Goal: Task Accomplishment & Management: Complete application form

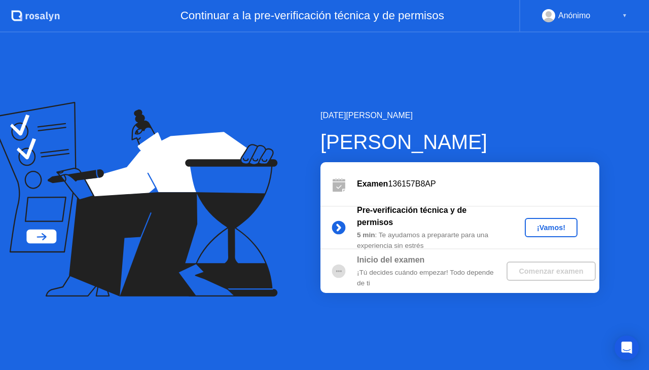
click at [562, 231] on div "¡Vamos!" at bounding box center [551, 228] width 45 height 8
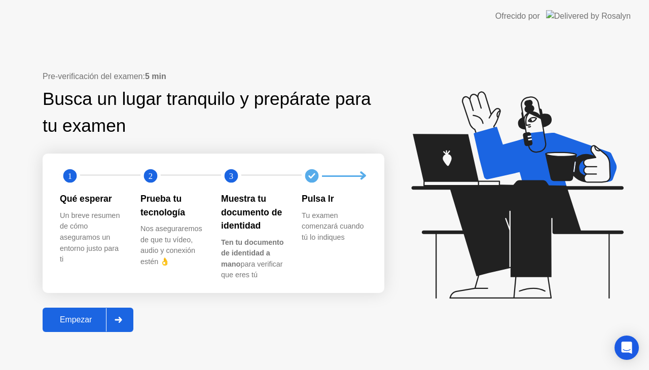
click at [74, 317] on div "Empezar" at bounding box center [76, 319] width 60 height 9
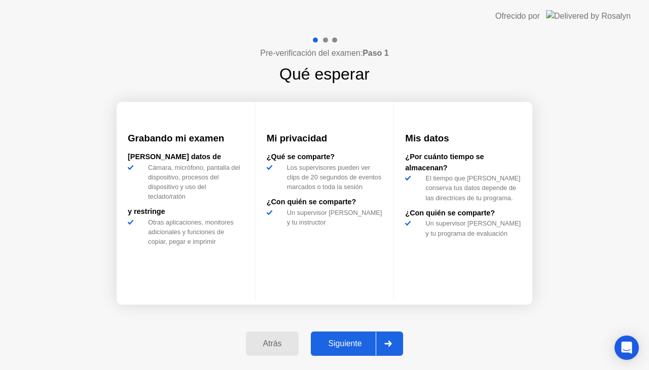
click at [338, 339] on div "Siguiente" at bounding box center [345, 343] width 62 height 9
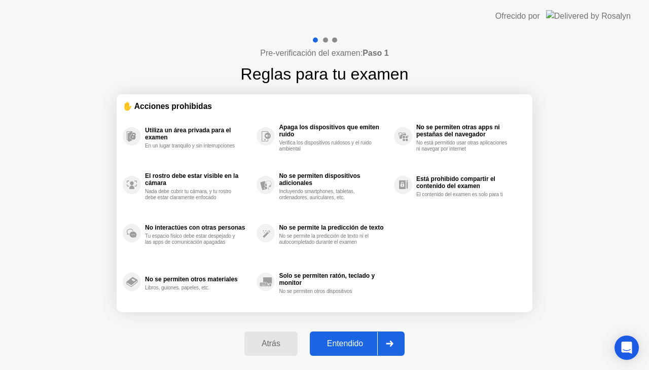
click at [347, 346] on div "Entendido" at bounding box center [345, 343] width 64 height 9
select select "**********"
select select "*******"
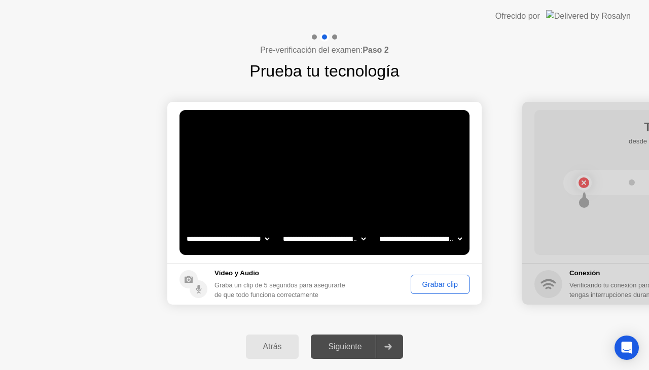
click at [438, 280] on div "Grabar clip" at bounding box center [440, 284] width 52 height 8
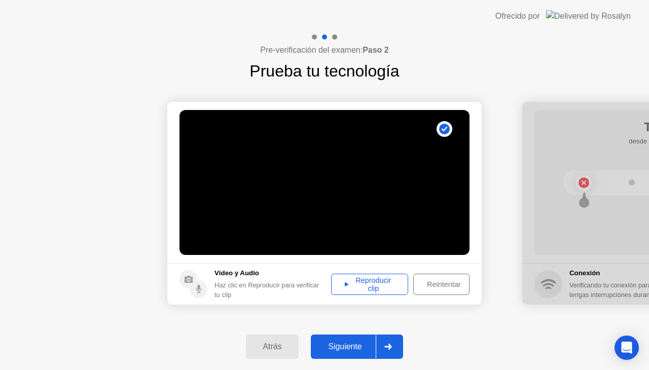
click at [377, 289] on div "Reproducir clip" at bounding box center [370, 284] width 70 height 16
click at [346, 342] on div "Siguiente" at bounding box center [345, 346] width 62 height 9
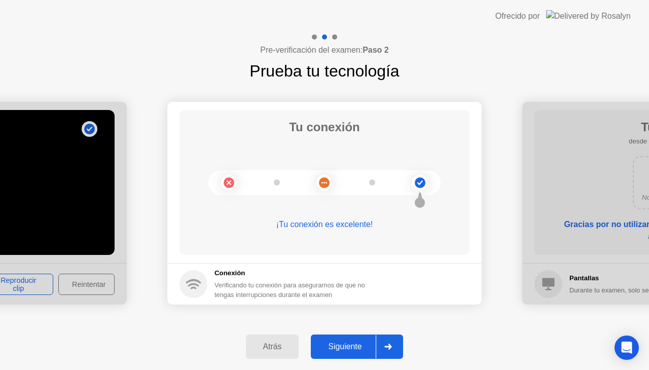
click at [346, 342] on div "Siguiente" at bounding box center [345, 346] width 62 height 9
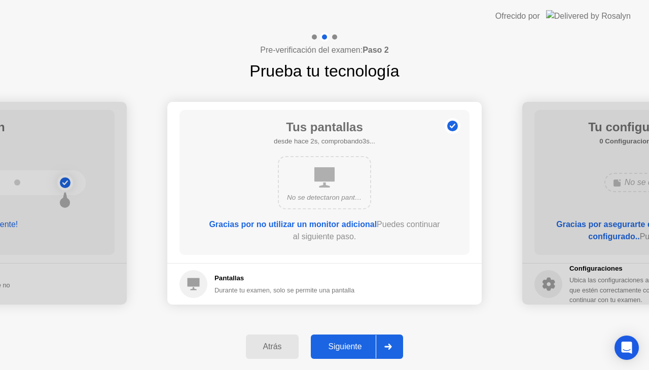
click at [346, 342] on div "Siguiente" at bounding box center [345, 346] width 62 height 9
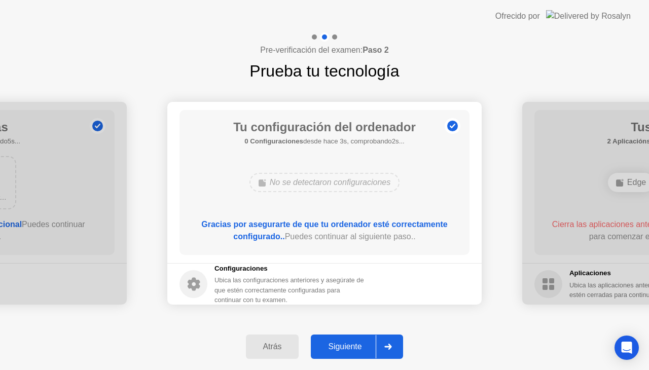
click at [343, 340] on button "Siguiente" at bounding box center [357, 347] width 92 height 24
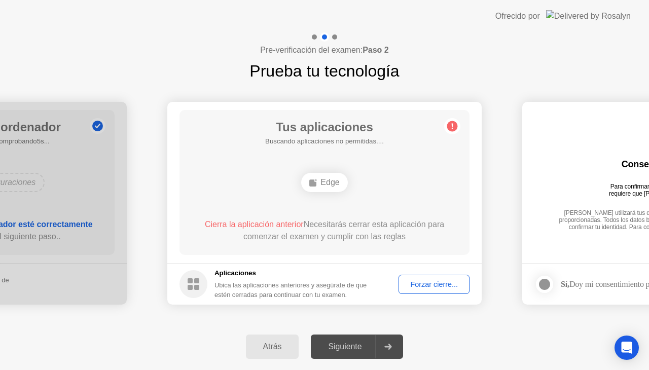
click at [425, 287] on div "Forzar cierre..." at bounding box center [434, 284] width 64 height 8
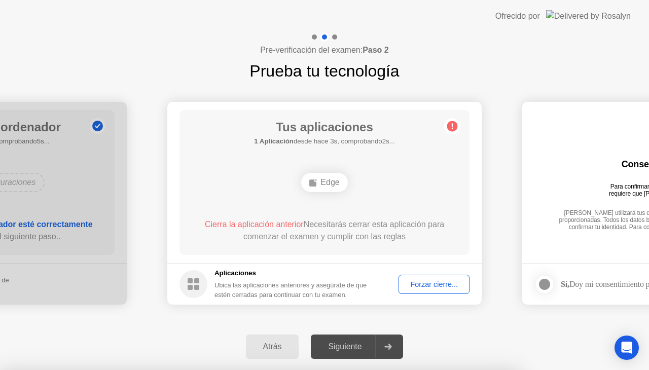
click at [283, 225] on span "Cierra la aplicación anterior" at bounding box center [254, 224] width 99 height 9
click at [335, 181] on div "Edge" at bounding box center [324, 182] width 46 height 19
click at [385, 206] on div "Tus aplicaciones 1 Aplicación desde hace 4s, comprobando1s... Edge Cierra la ap…" at bounding box center [325, 182] width 290 height 145
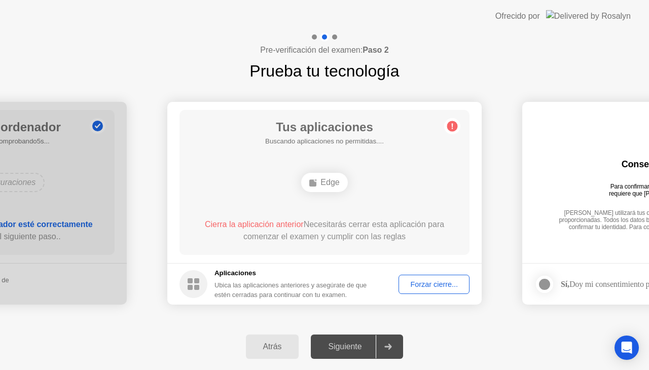
click at [434, 181] on div "Edge" at bounding box center [324, 182] width 232 height 27
click at [438, 294] on footer "Aplicaciones Ubica las aplicaciones anteriores y asegúrate de que estén cerrada…" at bounding box center [324, 284] width 314 height 42
click at [426, 281] on div "Forzar cierre..." at bounding box center [434, 284] width 64 height 8
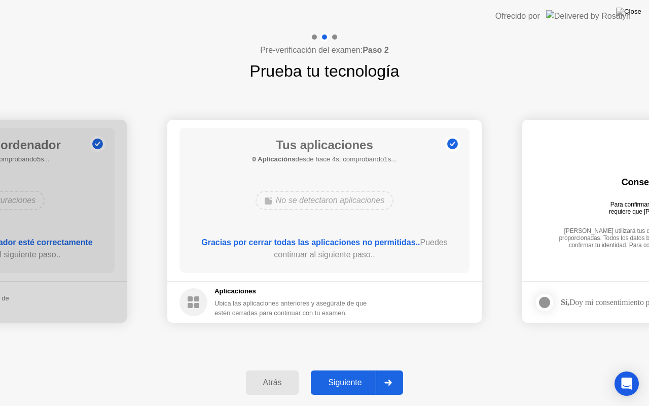
click at [352, 370] on div "Siguiente" at bounding box center [345, 382] width 62 height 9
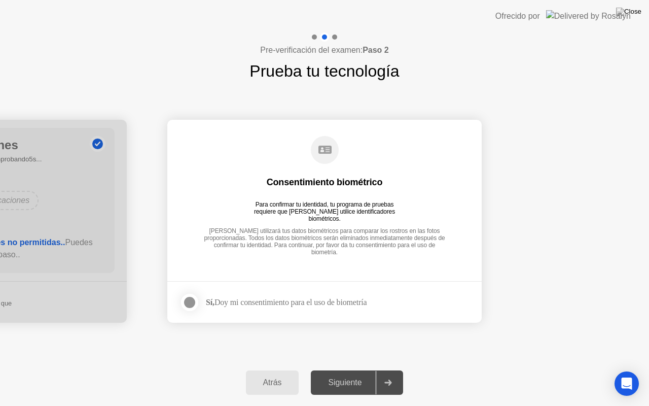
click at [192, 296] on div at bounding box center [190, 302] width 12 height 12
click at [338, 370] on div "Siguiente" at bounding box center [345, 382] width 62 height 9
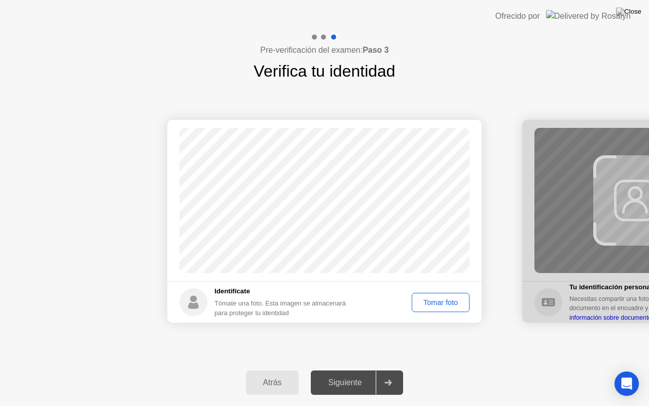
click at [432, 305] on div "Tomar foto" at bounding box center [440, 302] width 51 height 8
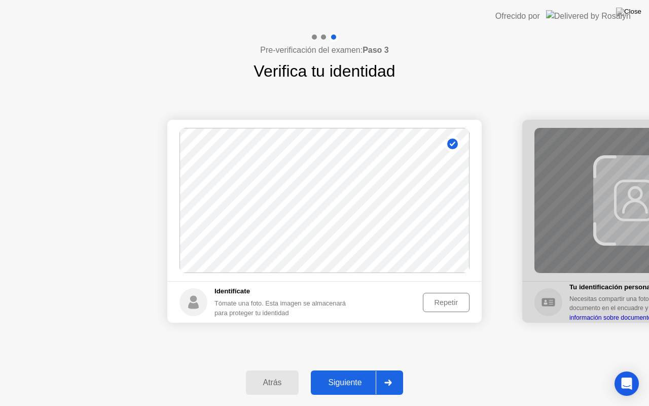
click at [343, 370] on div "Siguiente" at bounding box center [345, 382] width 62 height 9
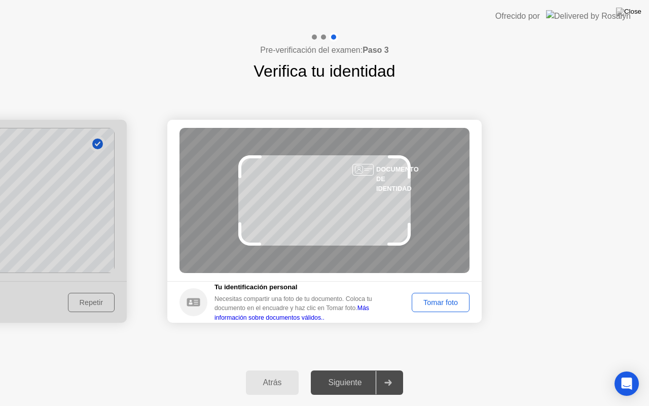
click at [446, 300] on div "Tomar foto" at bounding box center [440, 302] width 51 height 8
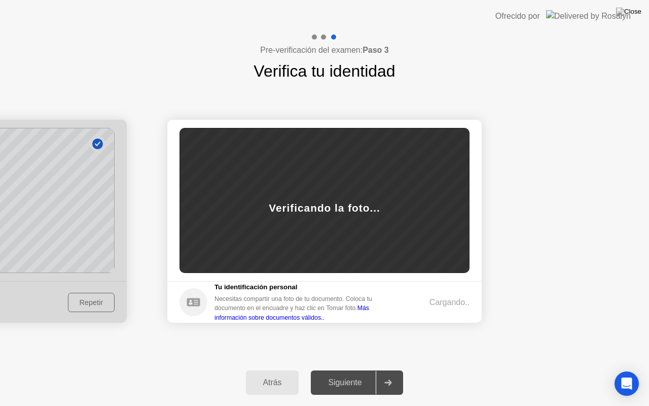
click at [446, 300] on div "Cargando.." at bounding box center [450, 302] width 40 height 12
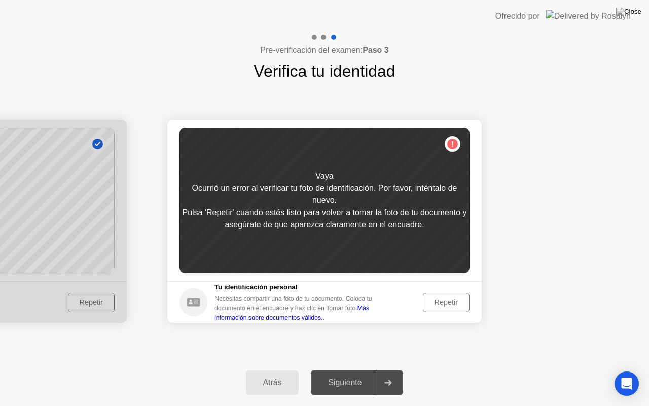
click at [446, 300] on div "Repetir" at bounding box center [447, 302] width 40 height 8
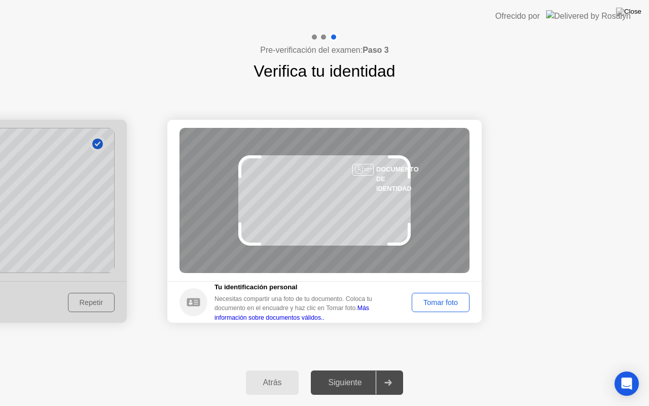
click at [446, 300] on div "Tomar foto" at bounding box center [440, 302] width 51 height 8
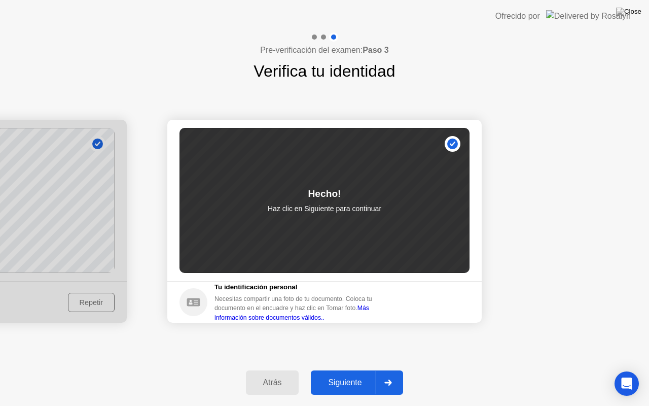
click at [356, 370] on div "Siguiente" at bounding box center [345, 382] width 62 height 9
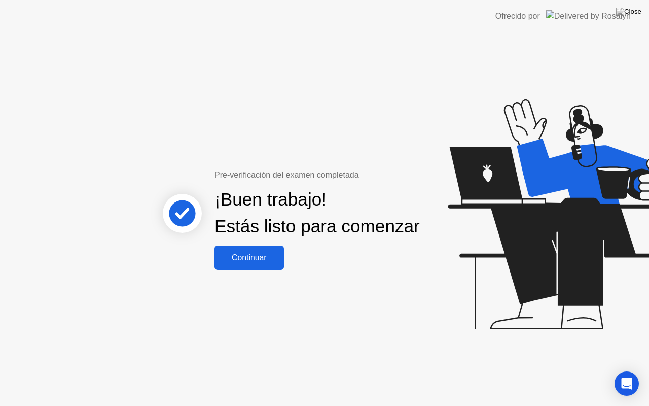
click at [246, 262] on div "Continuar" at bounding box center [249, 257] width 63 height 9
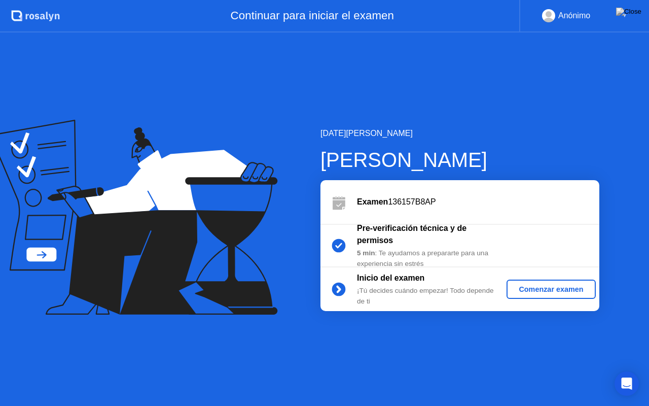
click at [549, 285] on div "Comenzar examen" at bounding box center [551, 289] width 81 height 8
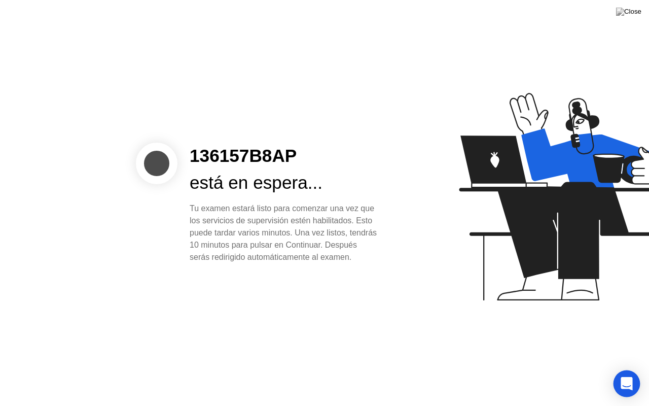
click at [622, 370] on div "Open Intercom Messenger" at bounding box center [627, 383] width 27 height 27
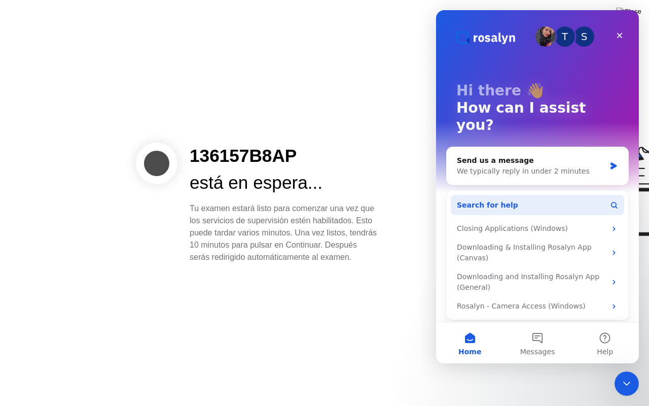
click at [538, 195] on button "Search for help" at bounding box center [537, 205] width 173 height 20
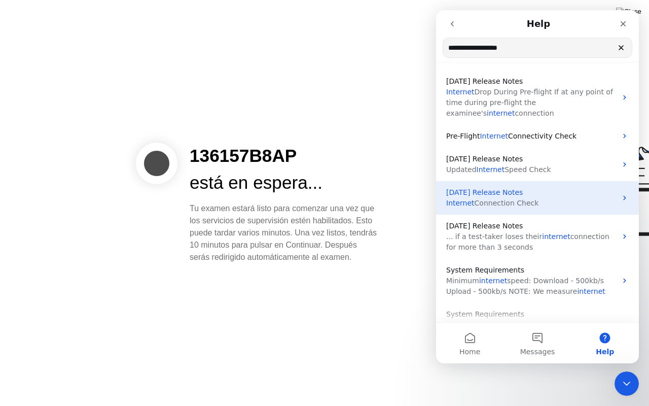
scroll to position [18, 0]
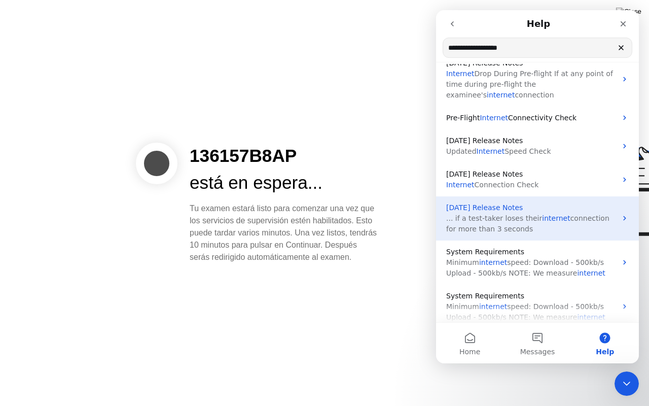
type input "**********"
click at [562, 225] on p "... if a test-taker loses their internet connection for more than 3 seconds" at bounding box center [531, 223] width 170 height 21
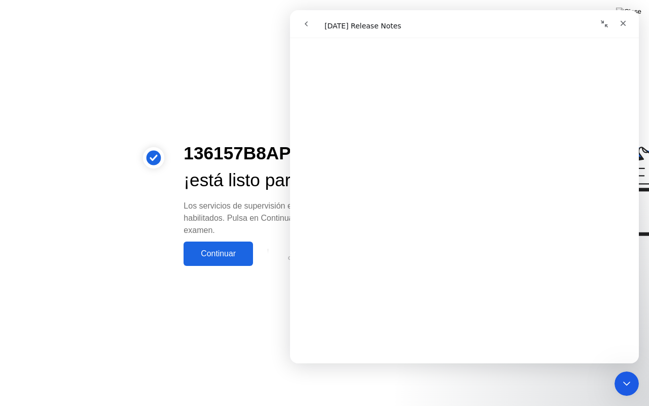
scroll to position [225, 0]
click at [627, 21] on icon "Close" at bounding box center [623, 23] width 8 height 8
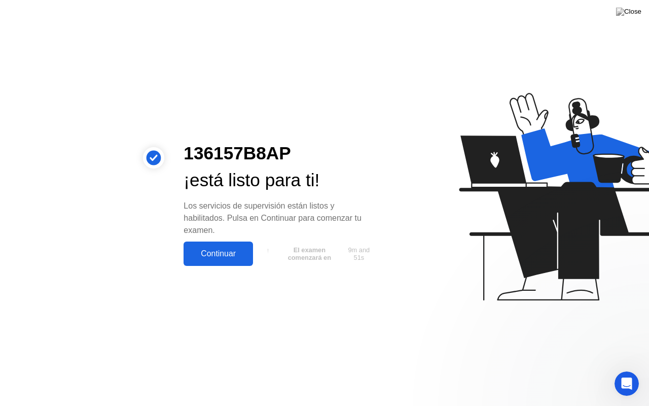
scroll to position [0, 0]
click at [211, 252] on div "Continuar" at bounding box center [218, 253] width 63 height 9
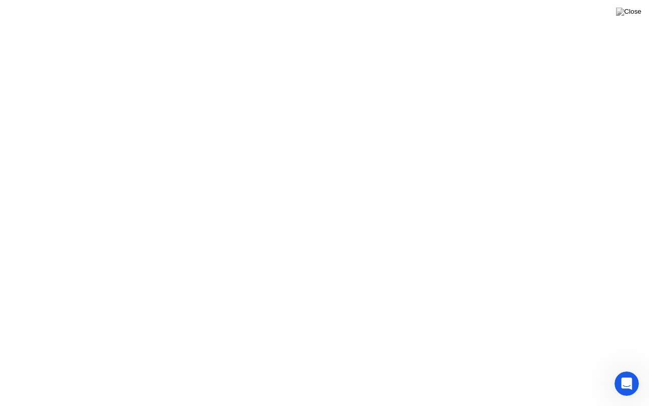
click div "Vaya, perdimos el contacto Parece que perdiste tu conexión a internet. Tienes 2…"
click div "Vaya, perdimos el contacto"
click div "Vaya, perdimos el contacto Parece que perdiste tu conexión a internet. Tienes 2…"
drag, startPoint x: 300, startPoint y: 50, endPoint x: 291, endPoint y: 53, distance: 9.3
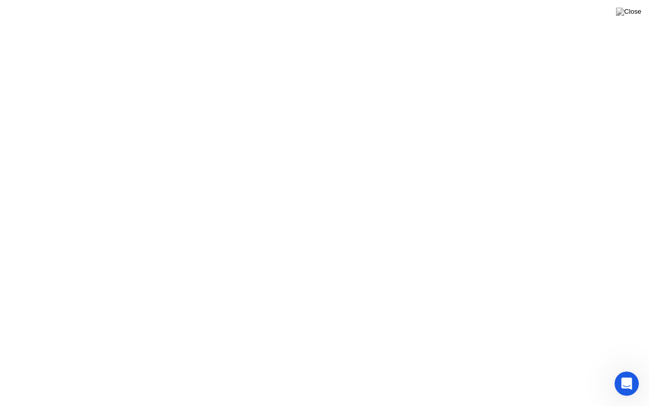
click div
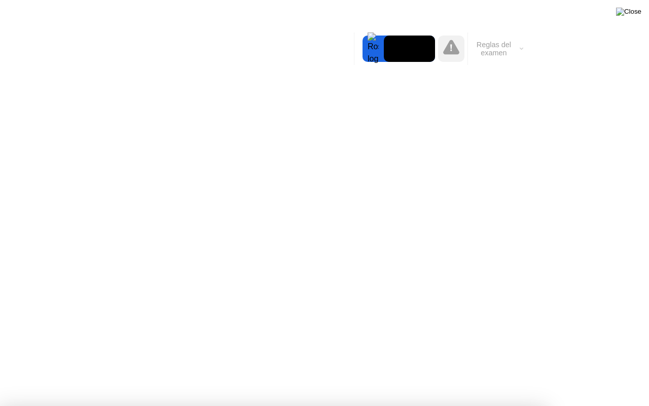
click at [634, 13] on img at bounding box center [628, 12] width 25 height 8
click at [433, 370] on div at bounding box center [324, 406] width 649 height 0
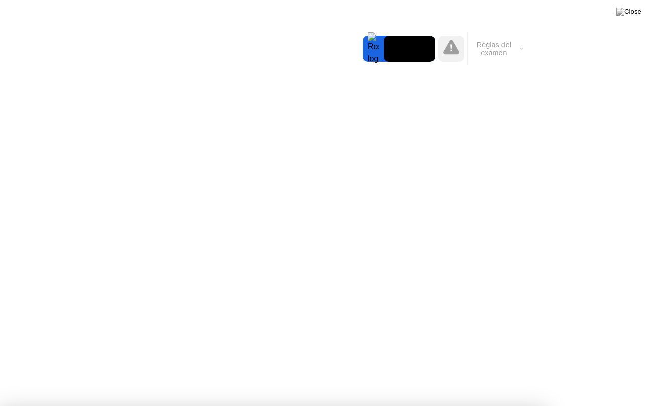
drag, startPoint x: 190, startPoint y: 15, endPoint x: 211, endPoint y: 59, distance: 48.5
